Goal: Task Accomplishment & Management: Manage account settings

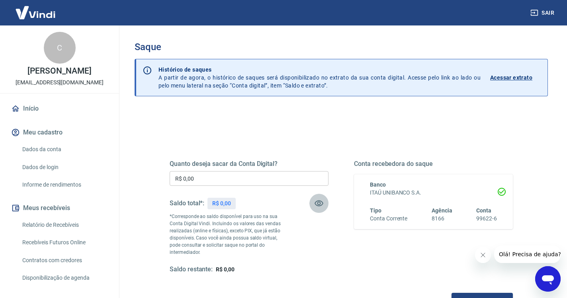
click at [322, 204] on icon "button" at bounding box center [319, 204] width 10 height 10
click at [322, 204] on icon "button" at bounding box center [319, 204] width 9 height 8
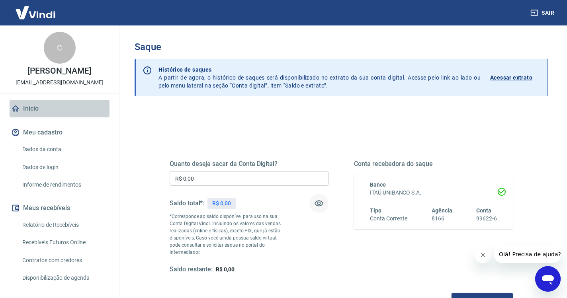
click at [30, 105] on link "Início" at bounding box center [60, 109] width 100 height 18
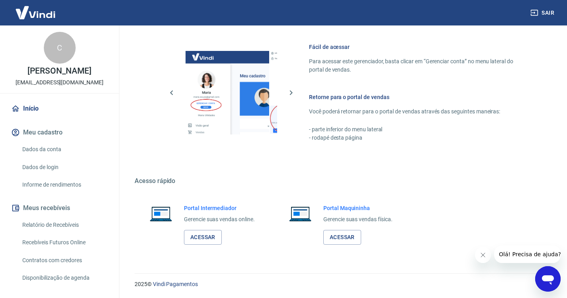
scroll to position [338, 0]
click at [210, 243] on link "Acessar" at bounding box center [203, 238] width 38 height 15
click at [548, 14] on button "Sair" at bounding box center [543, 13] width 29 height 15
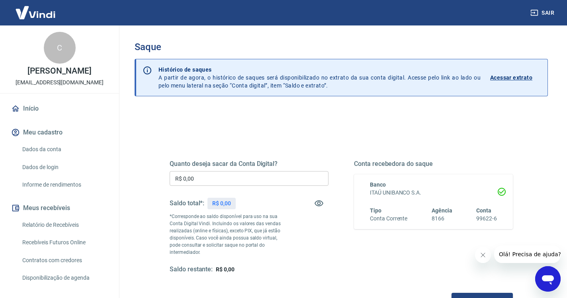
click at [547, 13] on button "Sair" at bounding box center [543, 13] width 29 height 15
